Goal: Transaction & Acquisition: Book appointment/travel/reservation

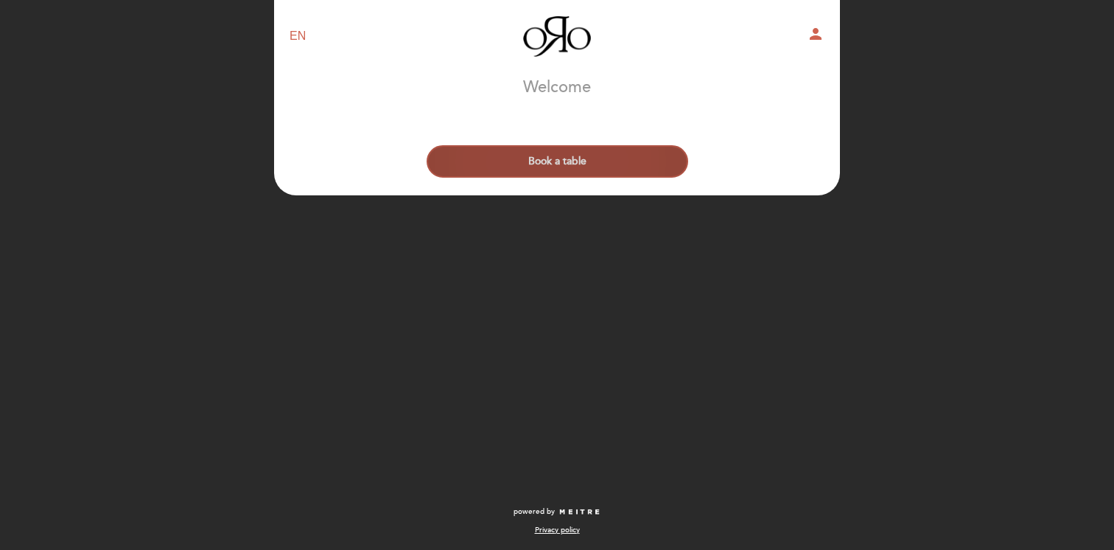
click at [583, 163] on button "Book a table" at bounding box center [558, 161] width 262 height 32
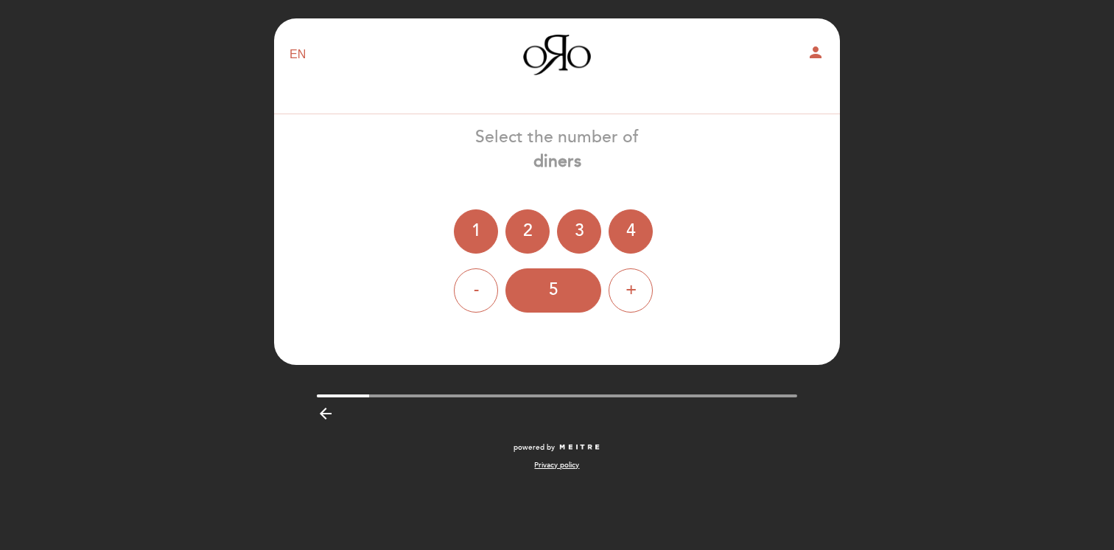
click at [502, 215] on ng-container "1 2 3 4" at bounding box center [557, 231] width 206 height 44
click at [518, 220] on div "2" at bounding box center [528, 231] width 44 height 44
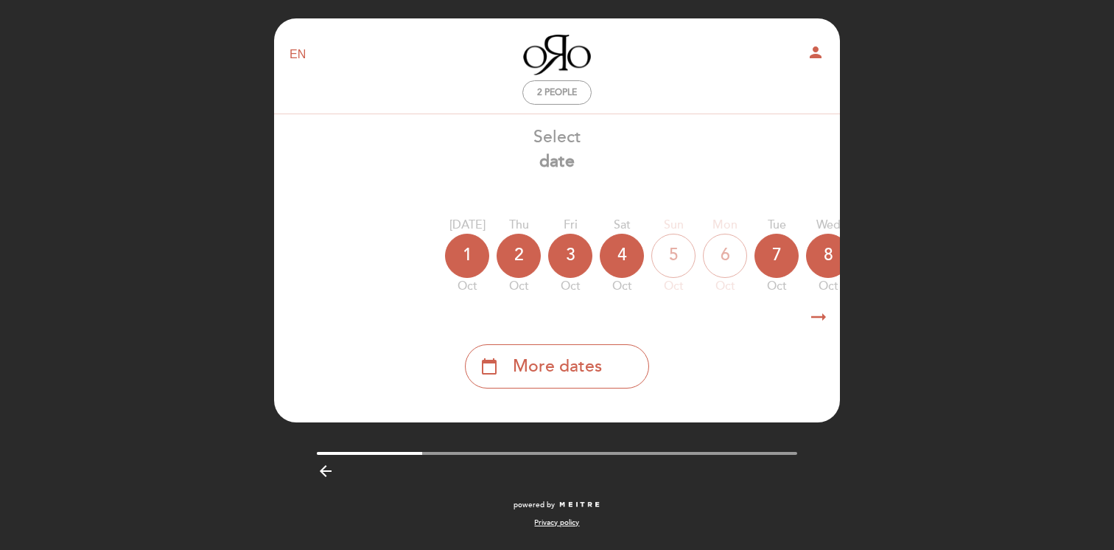
click at [818, 317] on icon "arrow_right_alt" at bounding box center [819, 317] width 22 height 32
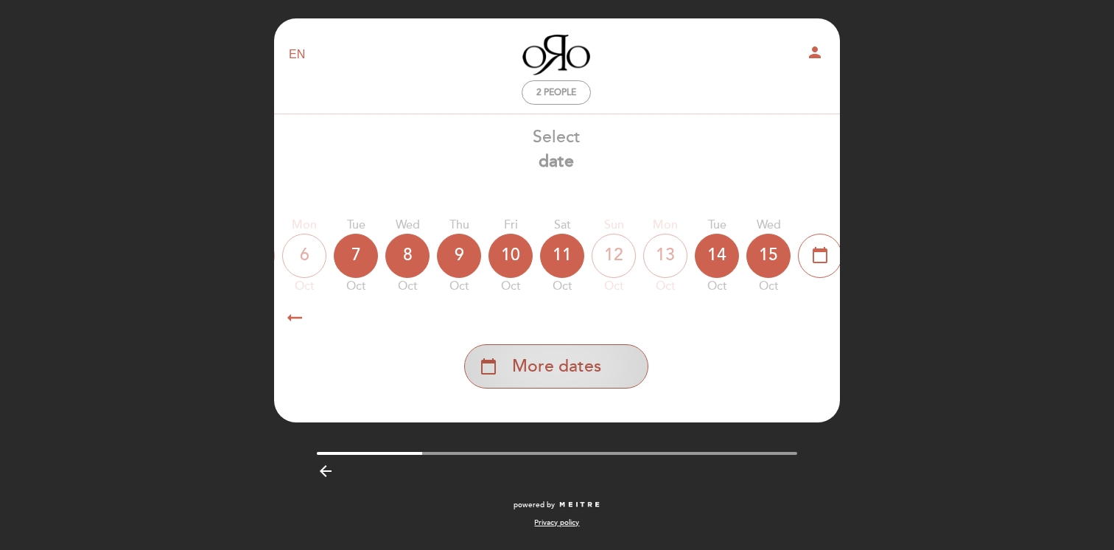
click at [579, 364] on span "More dates" at bounding box center [556, 366] width 89 height 24
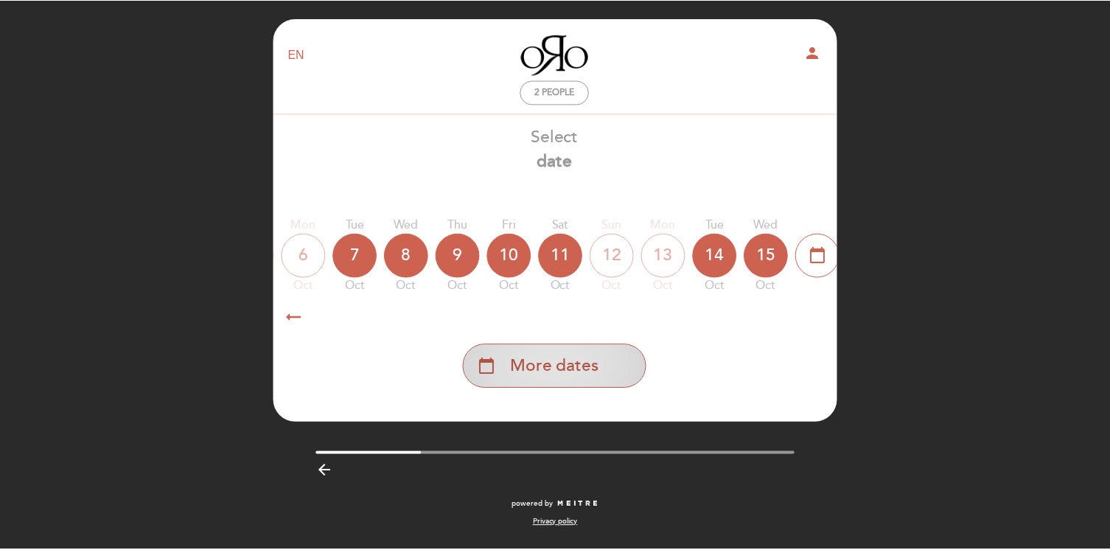
scroll to position [0, 430]
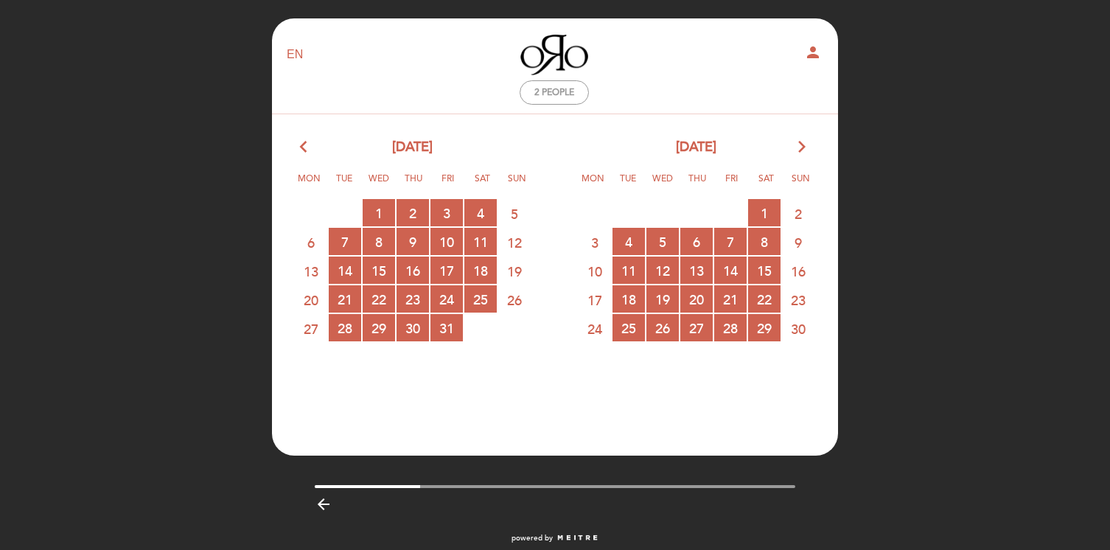
click at [797, 147] on icon "arrow_forward_ios" at bounding box center [801, 147] width 13 height 19
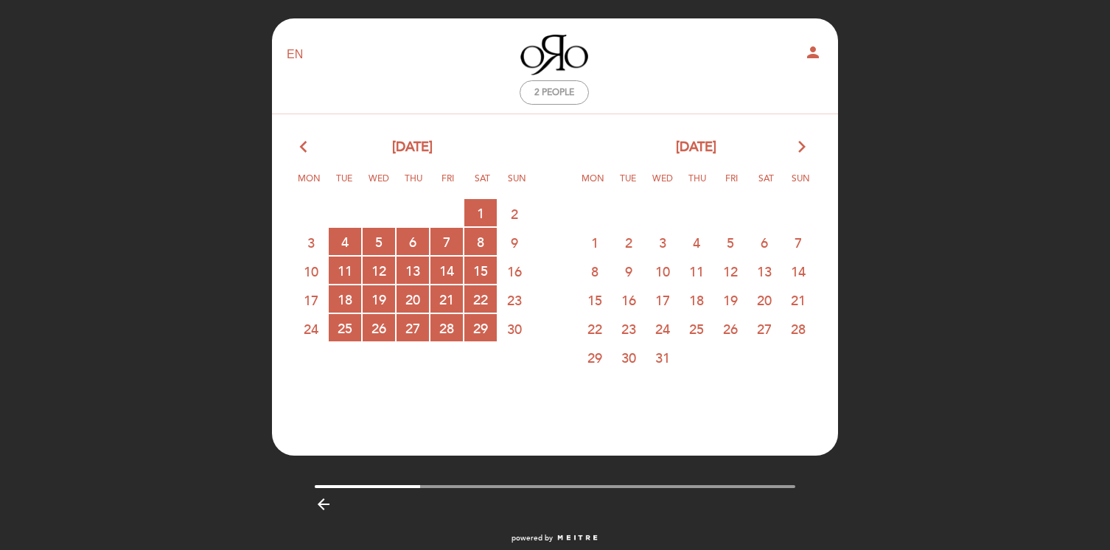
click at [633, 355] on span "30" at bounding box center [628, 356] width 32 height 27
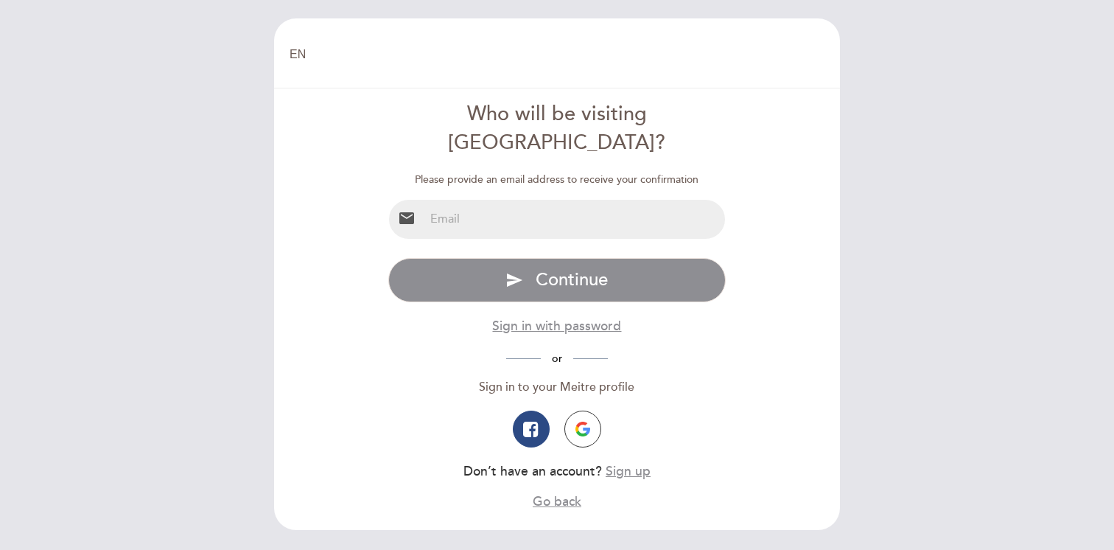
click at [441, 200] on input "email" at bounding box center [575, 219] width 301 height 39
type input "[EMAIL_ADDRESS][DOMAIN_NAME]"
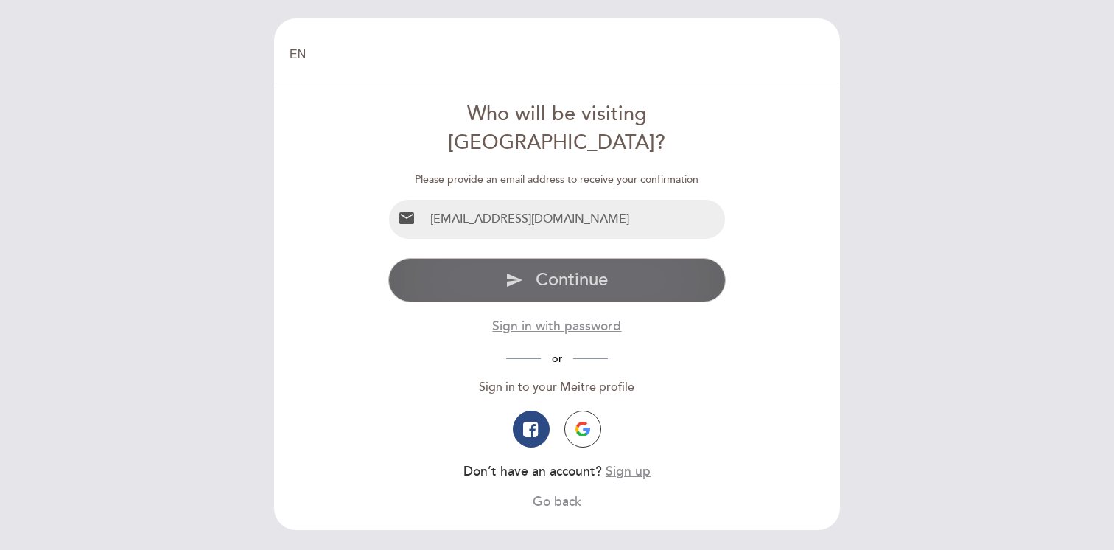
click at [524, 258] on button "send Continue" at bounding box center [557, 280] width 338 height 44
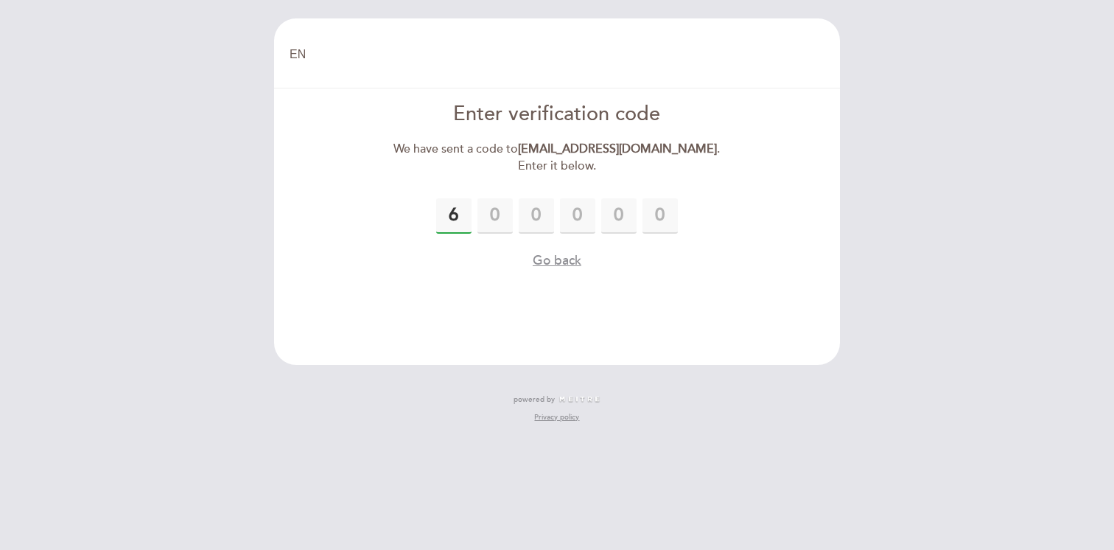
type input "6"
type input "0"
type input "6"
type input "5"
type input "9"
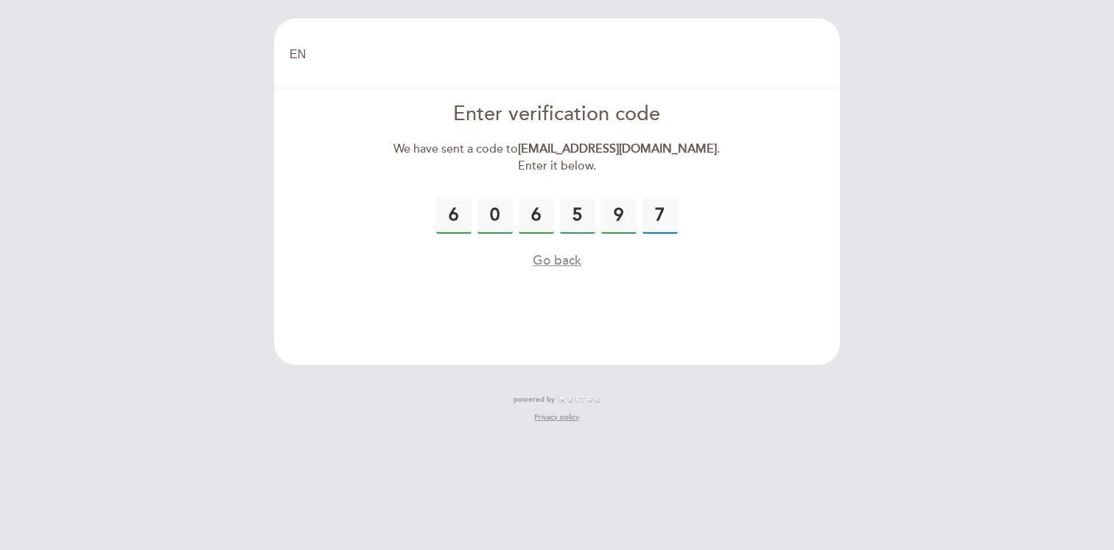
type input "7"
